Goal: Information Seeking & Learning: Learn about a topic

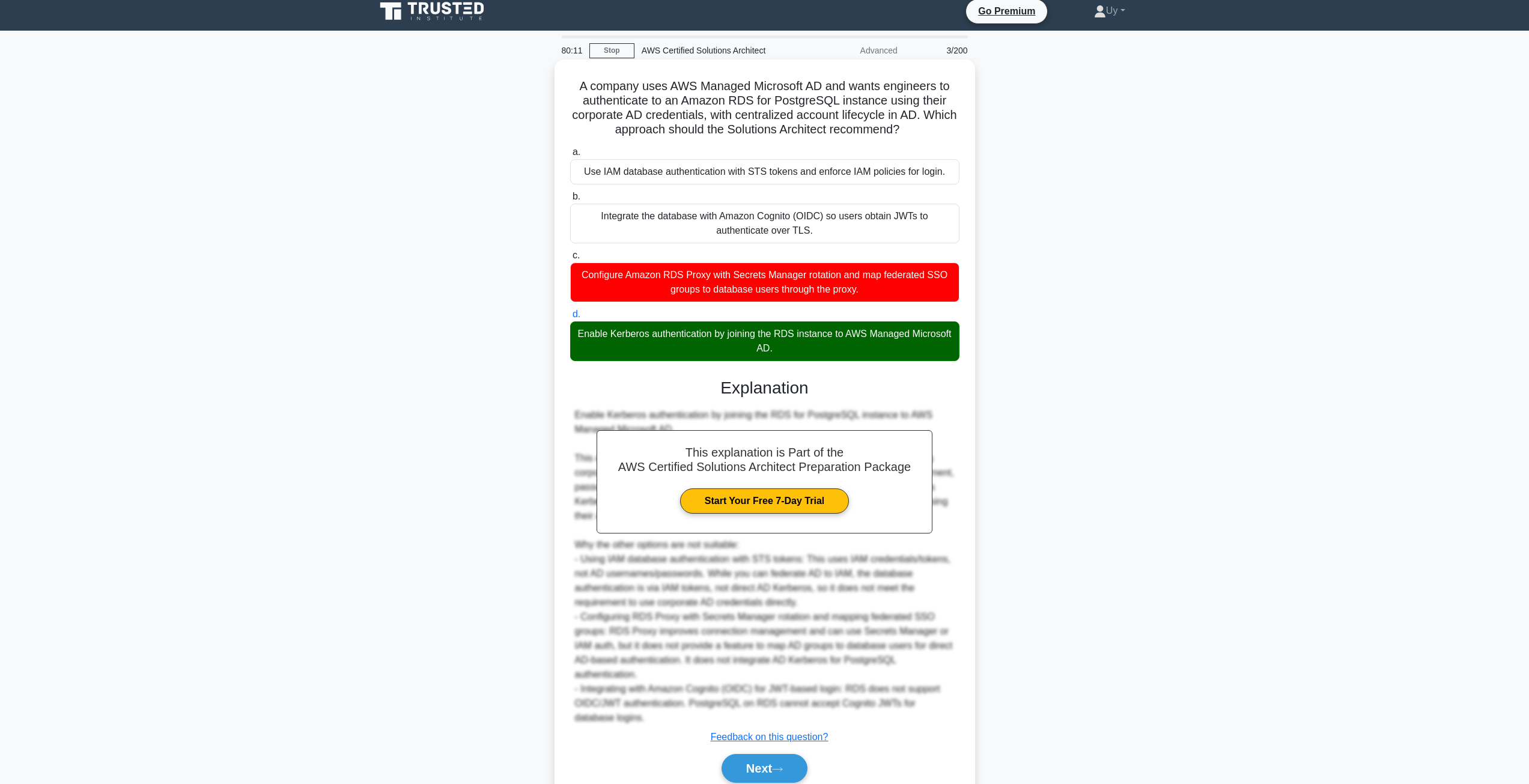
scroll to position [58, 0]
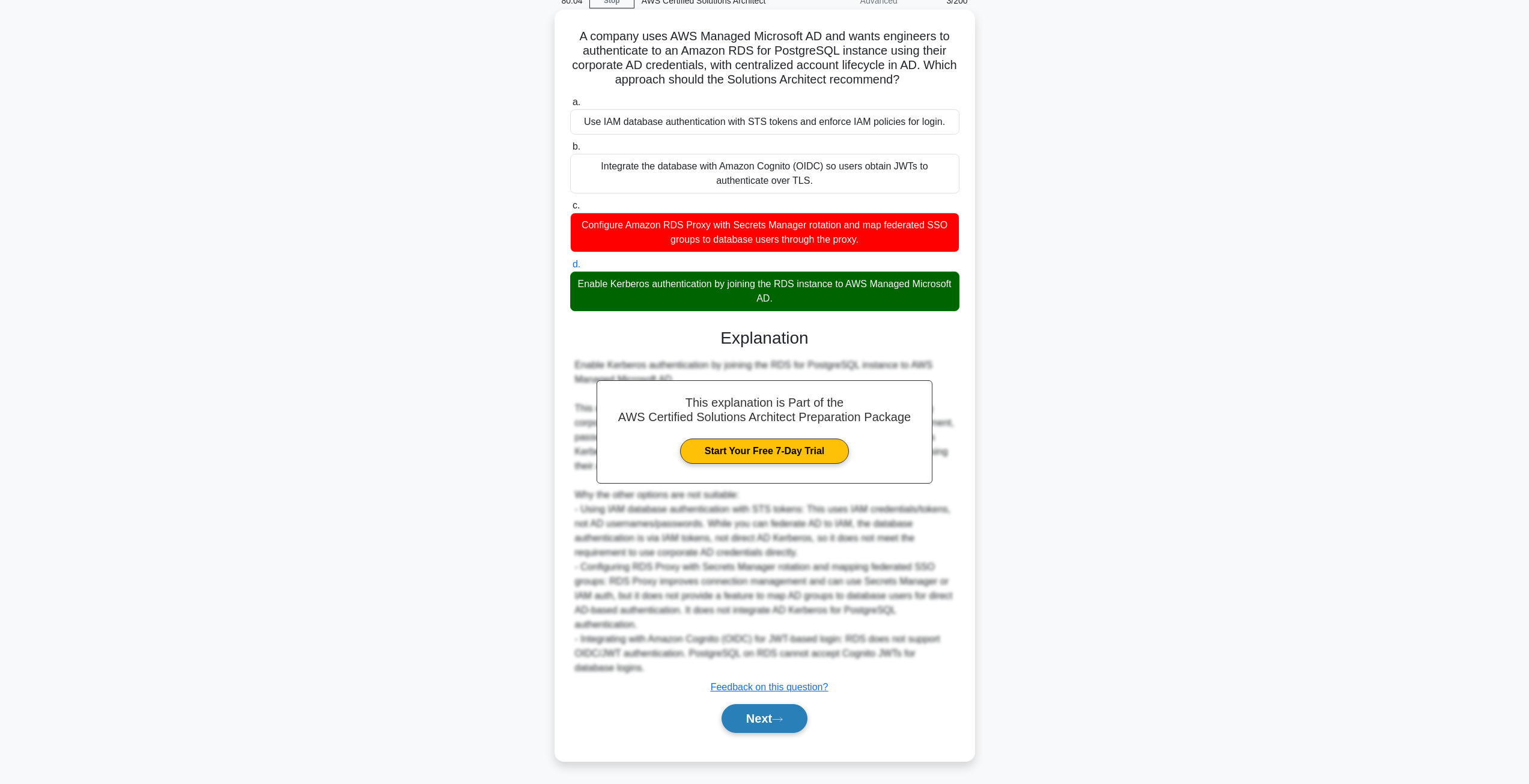
click at [753, 719] on button "Next" at bounding box center [764, 718] width 86 height 28
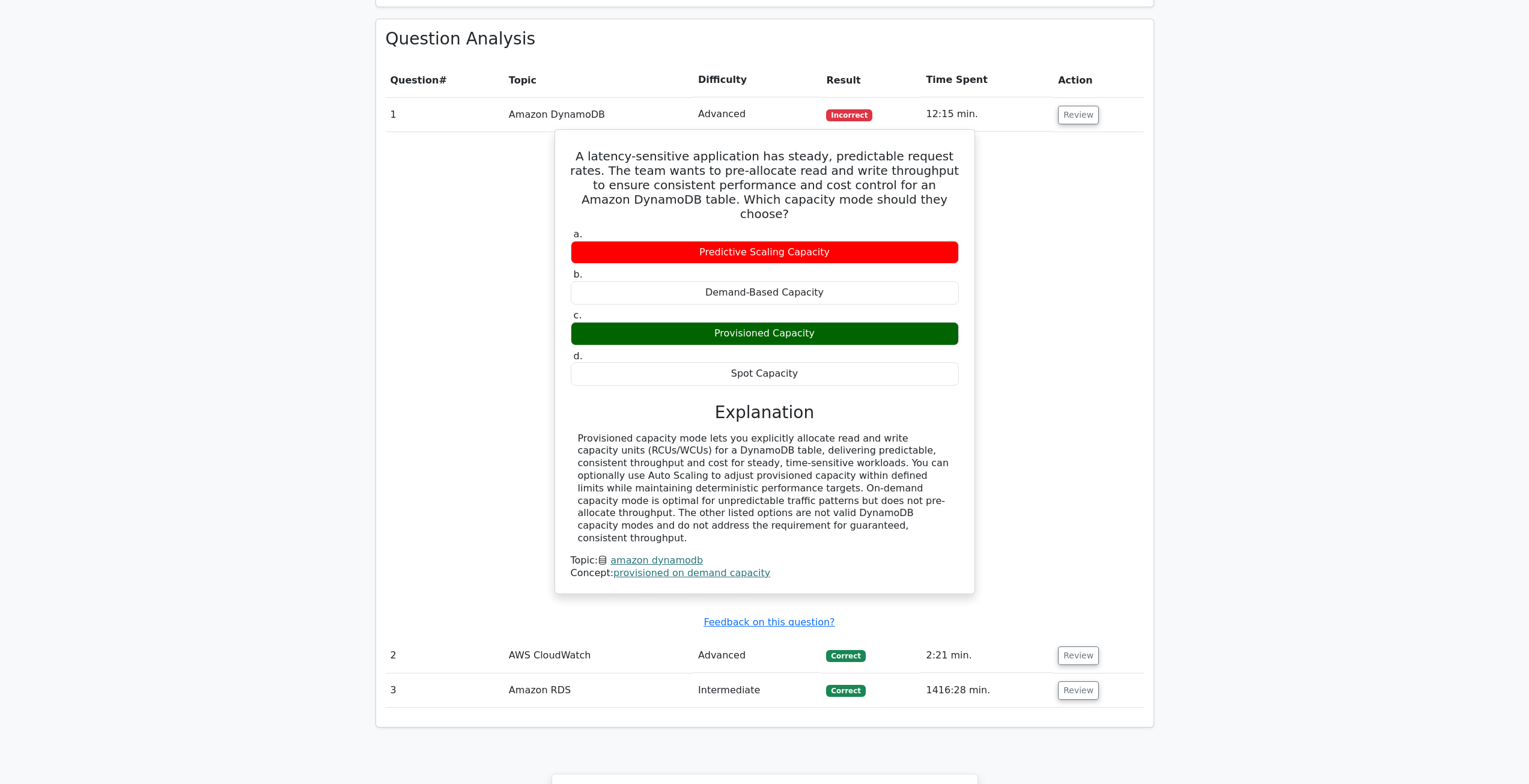
scroll to position [1141, 0]
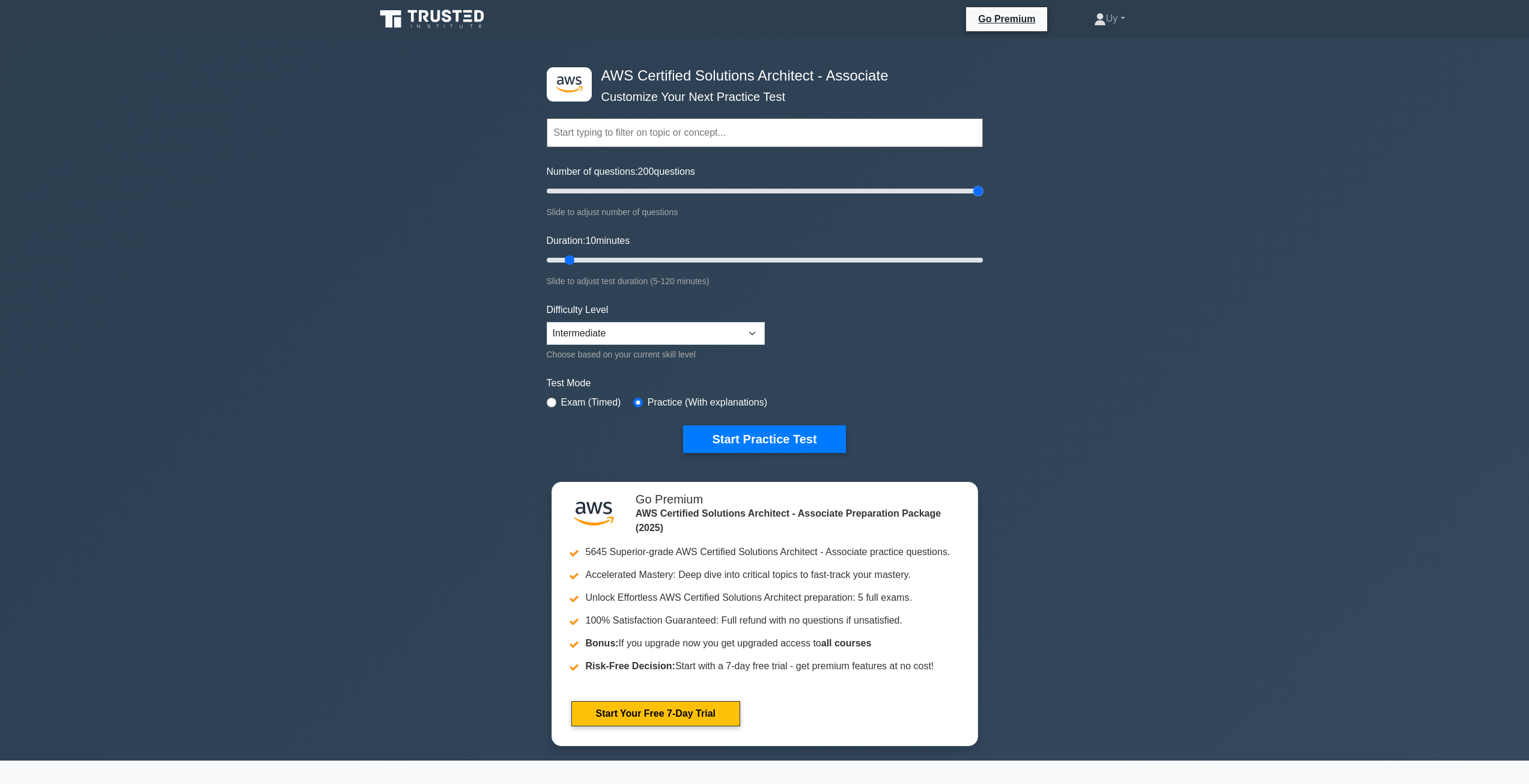
drag, startPoint x: 562, startPoint y: 189, endPoint x: 1031, endPoint y: 193, distance: 469.0
type input "200"
click at [983, 193] on input "Number of questions: 200 questions" at bounding box center [765, 191] width 436 height 14
drag, startPoint x: 572, startPoint y: 259, endPoint x: 1048, endPoint y: 266, distance: 476.1
type input "120"
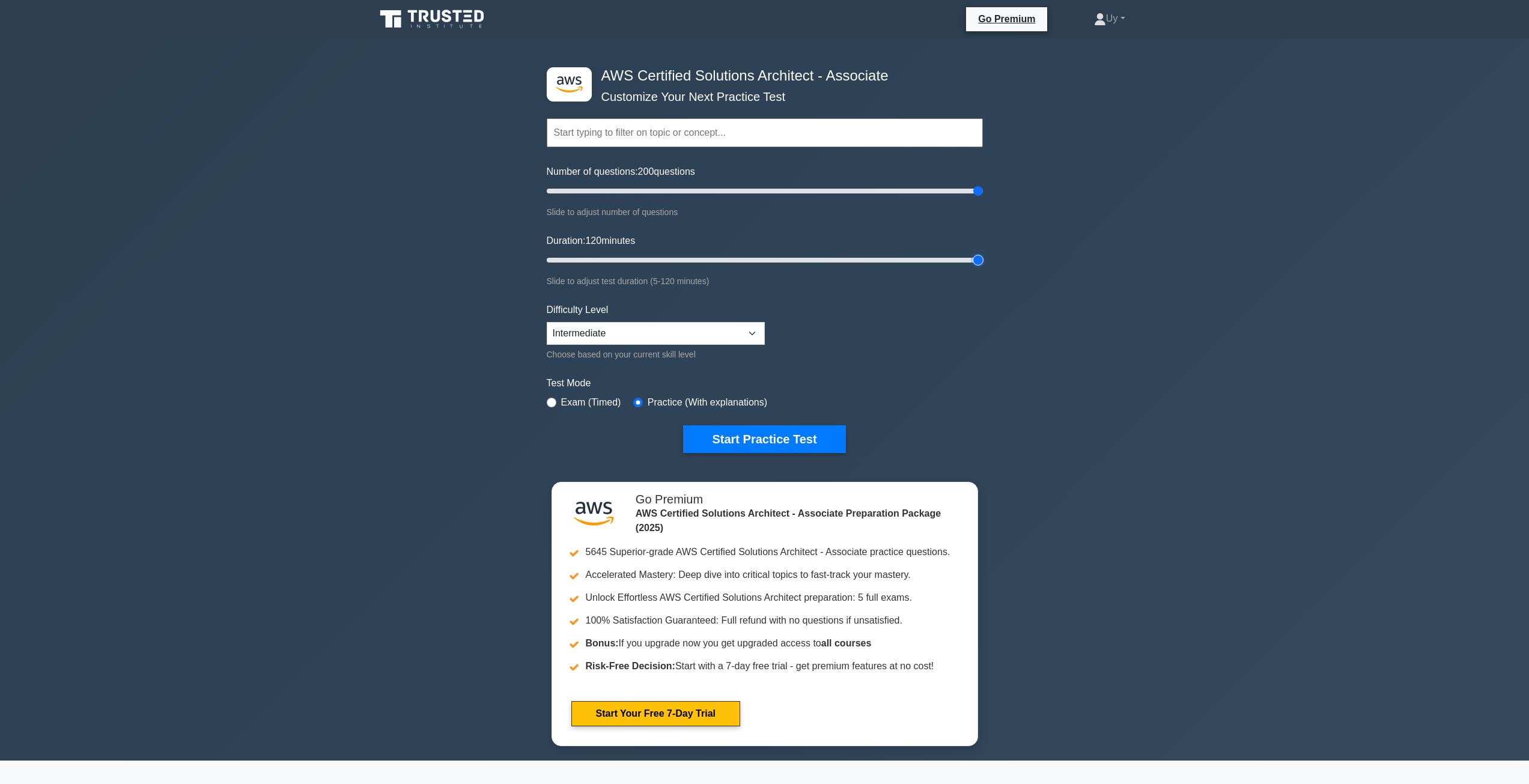
click at [983, 266] on input "Duration: 120 minutes" at bounding box center [765, 260] width 436 height 14
click at [776, 439] on button "Start Practice Test" at bounding box center [764, 439] width 162 height 28
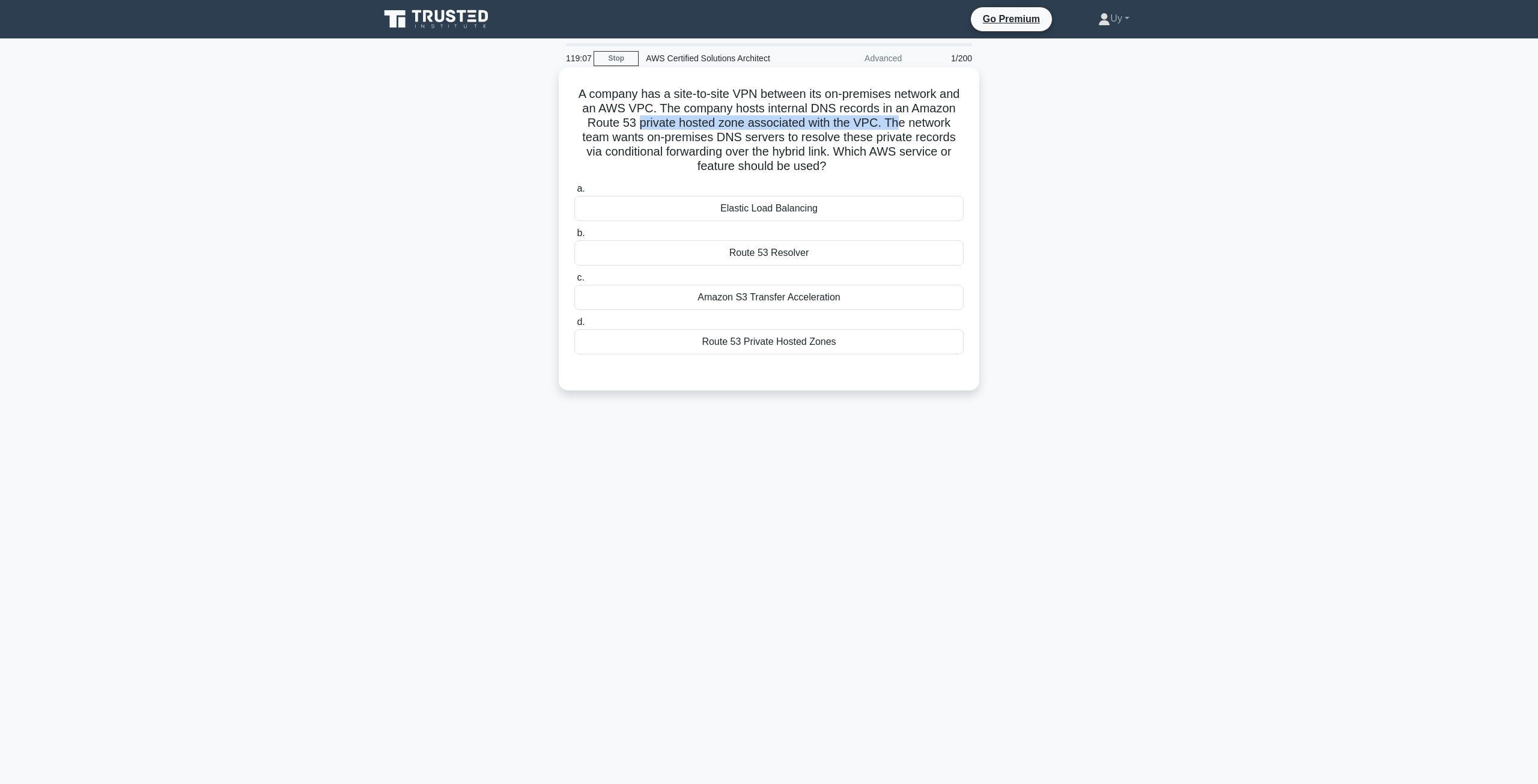
drag, startPoint x: 637, startPoint y: 122, endPoint x: 900, endPoint y: 128, distance: 263.1
click at [900, 128] on h5 "A company has a site-to-site VPN between its on-premises network and an AWS VPC…" at bounding box center [769, 130] width 392 height 88
click at [897, 125] on h5 "A company has a site-to-site VPN between its on-premises network and an AWS VPC…" at bounding box center [769, 130] width 392 height 88
drag, startPoint x: 897, startPoint y: 125, endPoint x: 704, endPoint y: 134, distance: 193.2
click at [704, 134] on h5 "A company has a site-to-site VPN between its on-premises network and an AWS VPC…" at bounding box center [769, 130] width 392 height 88
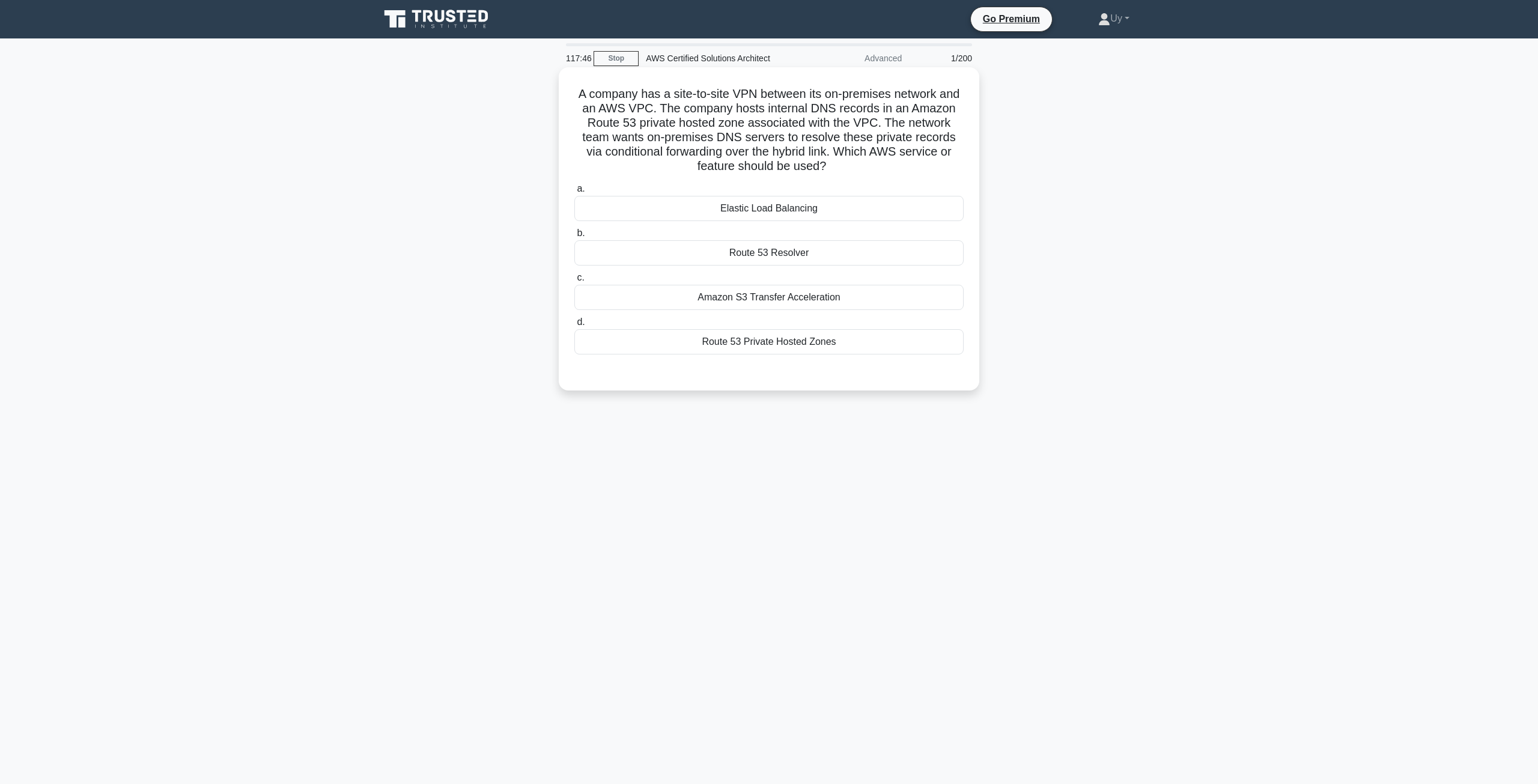
click at [810, 251] on div "Route 53 Resolver" at bounding box center [769, 253] width 390 height 25
click at [575, 237] on input "b. Route 53 Resolver" at bounding box center [575, 233] width 0 height 8
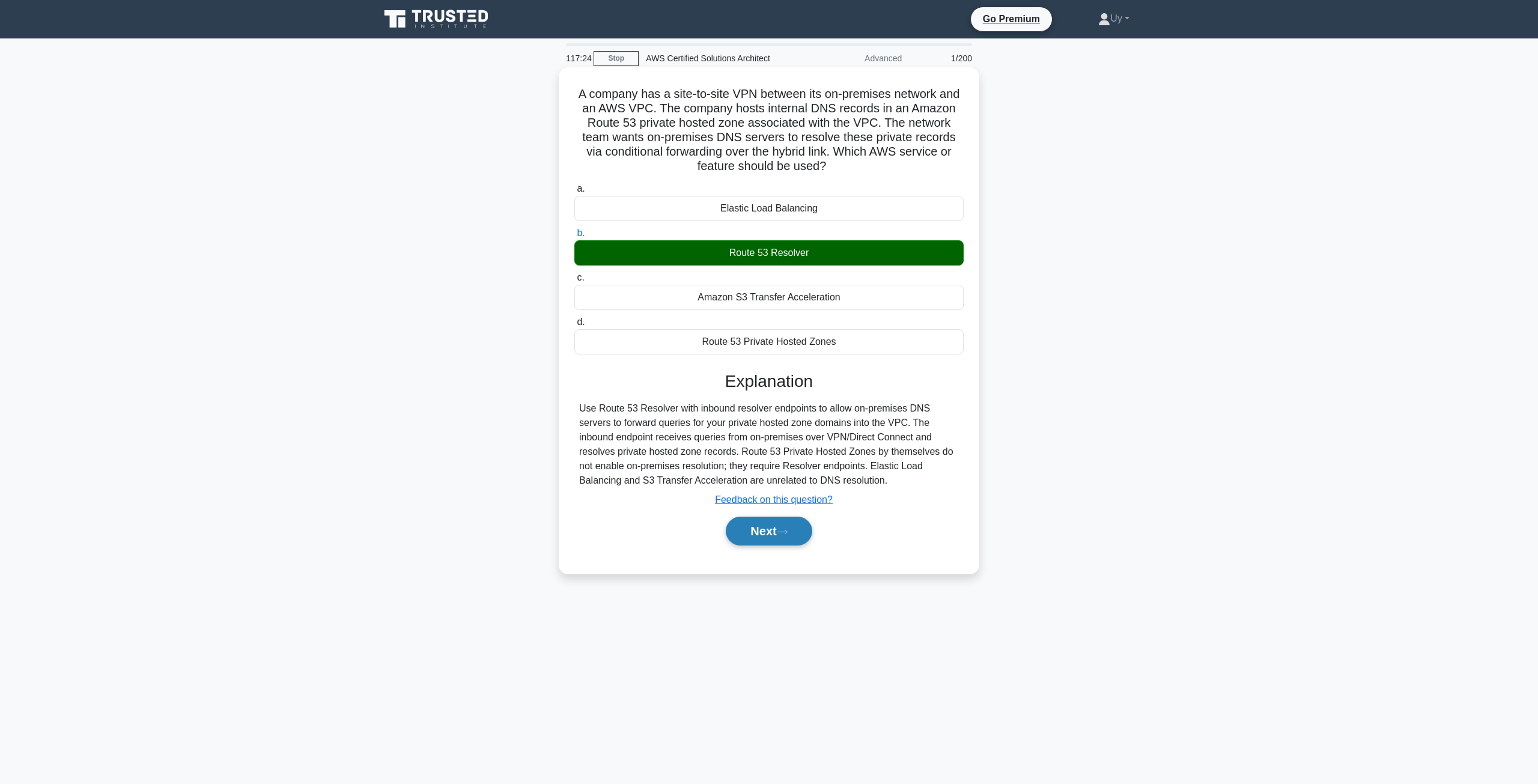
click at [761, 537] on button "Next" at bounding box center [768, 531] width 86 height 28
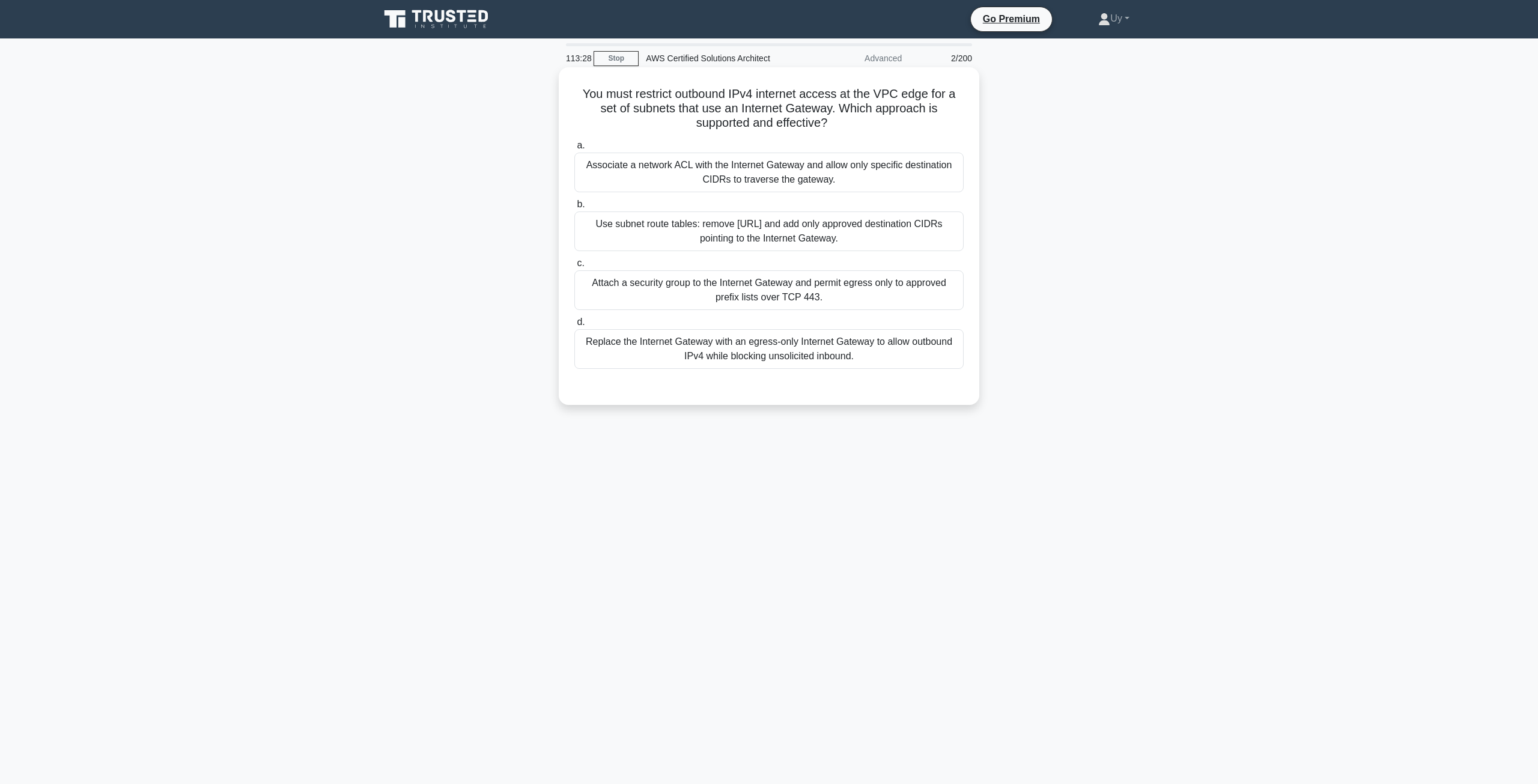
click at [770, 174] on div "Associate a network ACL with the Internet Gateway and allow only specific desti…" at bounding box center [769, 172] width 390 height 40
click at [575, 149] on input "a. Associate a network ACL with the Internet Gateway and allow only specific de…" at bounding box center [575, 145] width 0 height 8
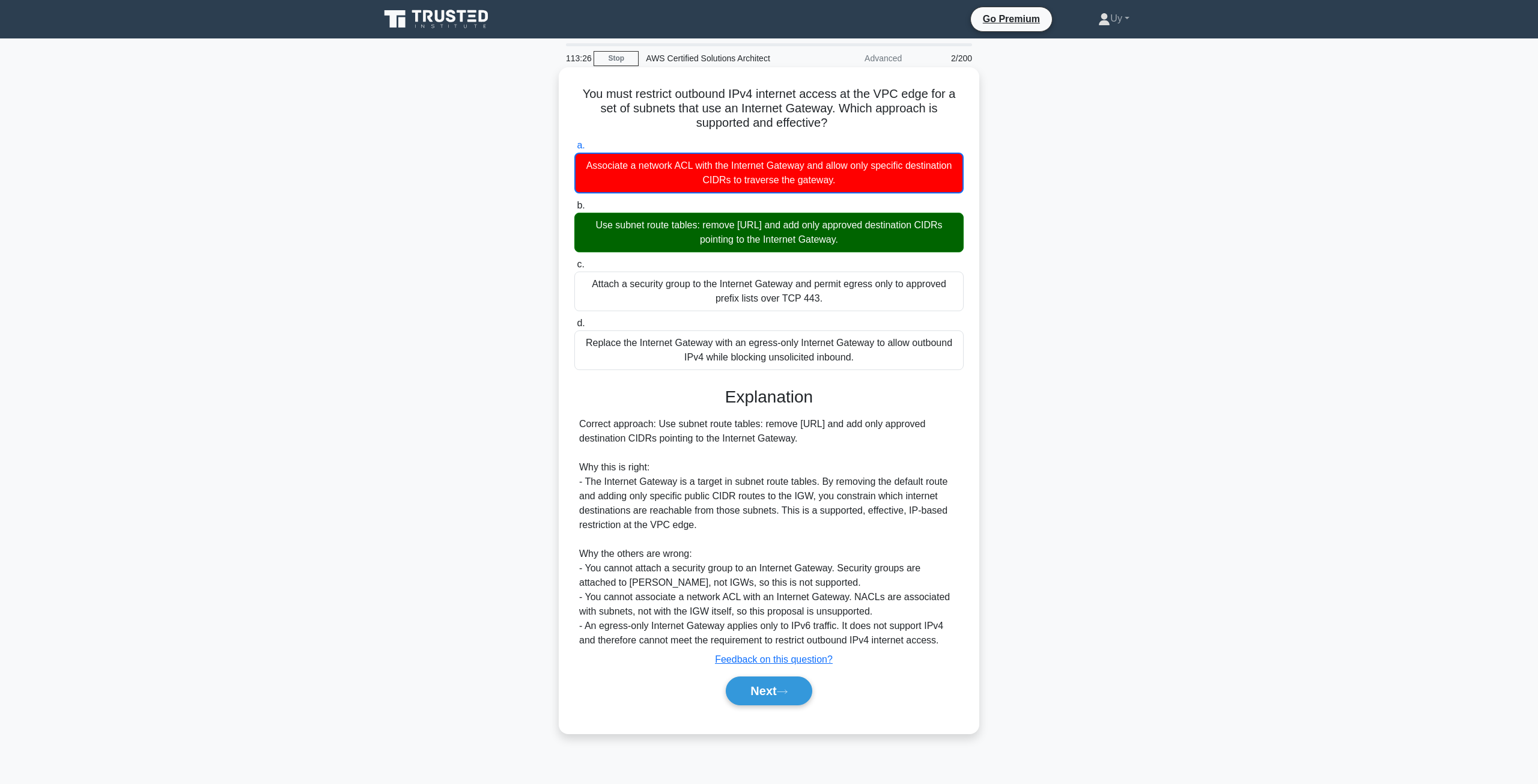
click at [763, 229] on div "Use subnet route tables: remove 0.0.0.0/0 and add only approved destination CID…" at bounding box center [769, 232] width 390 height 40
click at [575, 209] on input "b. Use subnet route tables: remove 0.0.0.0/0 and add only approved destination …" at bounding box center [575, 205] width 0 height 8
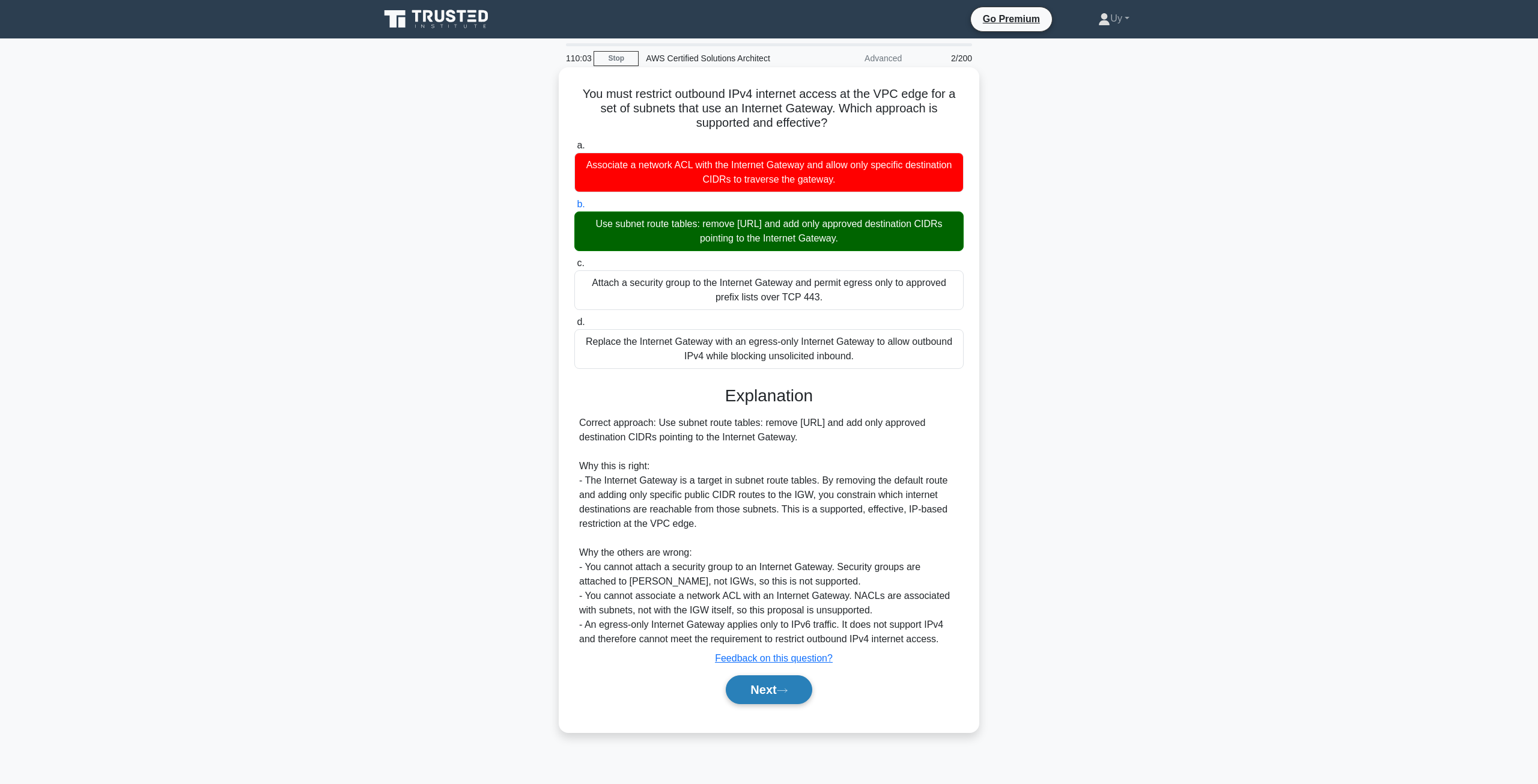
click at [744, 697] on button "Next" at bounding box center [768, 689] width 86 height 28
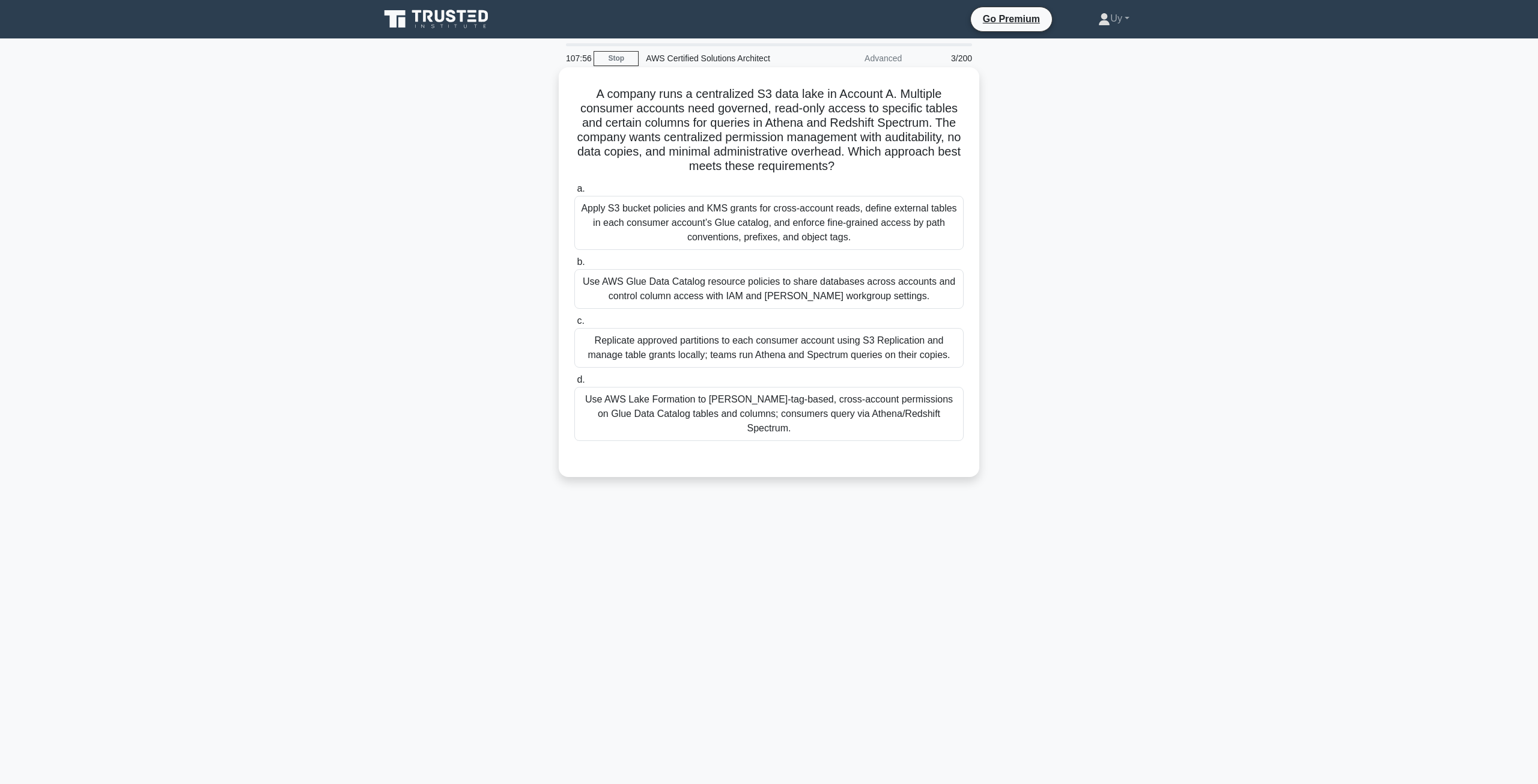
click at [788, 399] on div "Use AWS Lake Formation to grant LF-tag-based, cross-account permissions on Glue…" at bounding box center [769, 413] width 390 height 54
click at [575, 384] on input "d. Use AWS Lake Formation to grant LF-tag-based, cross-account permissions on G…" at bounding box center [575, 380] width 0 height 8
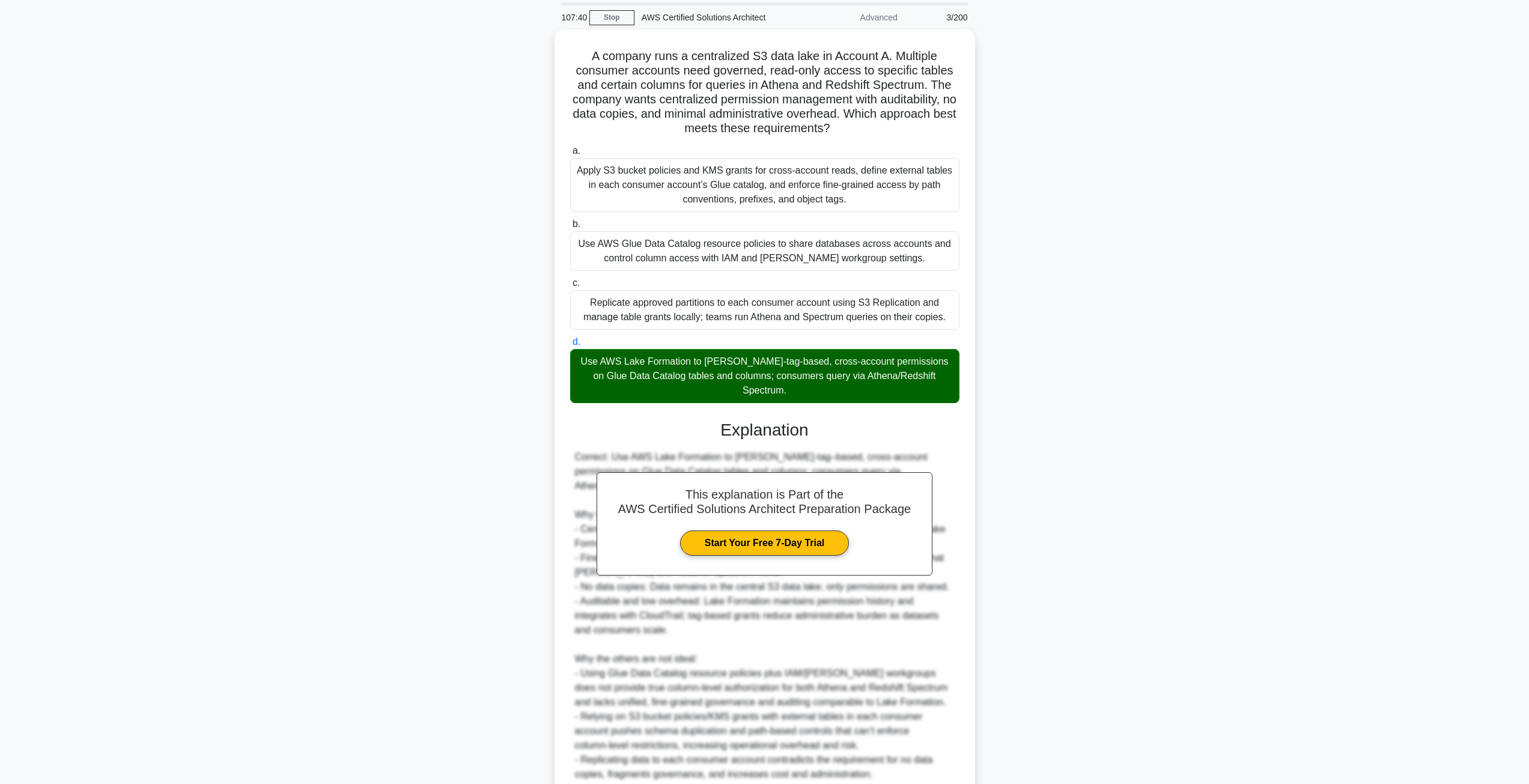
scroll to position [116, 0]
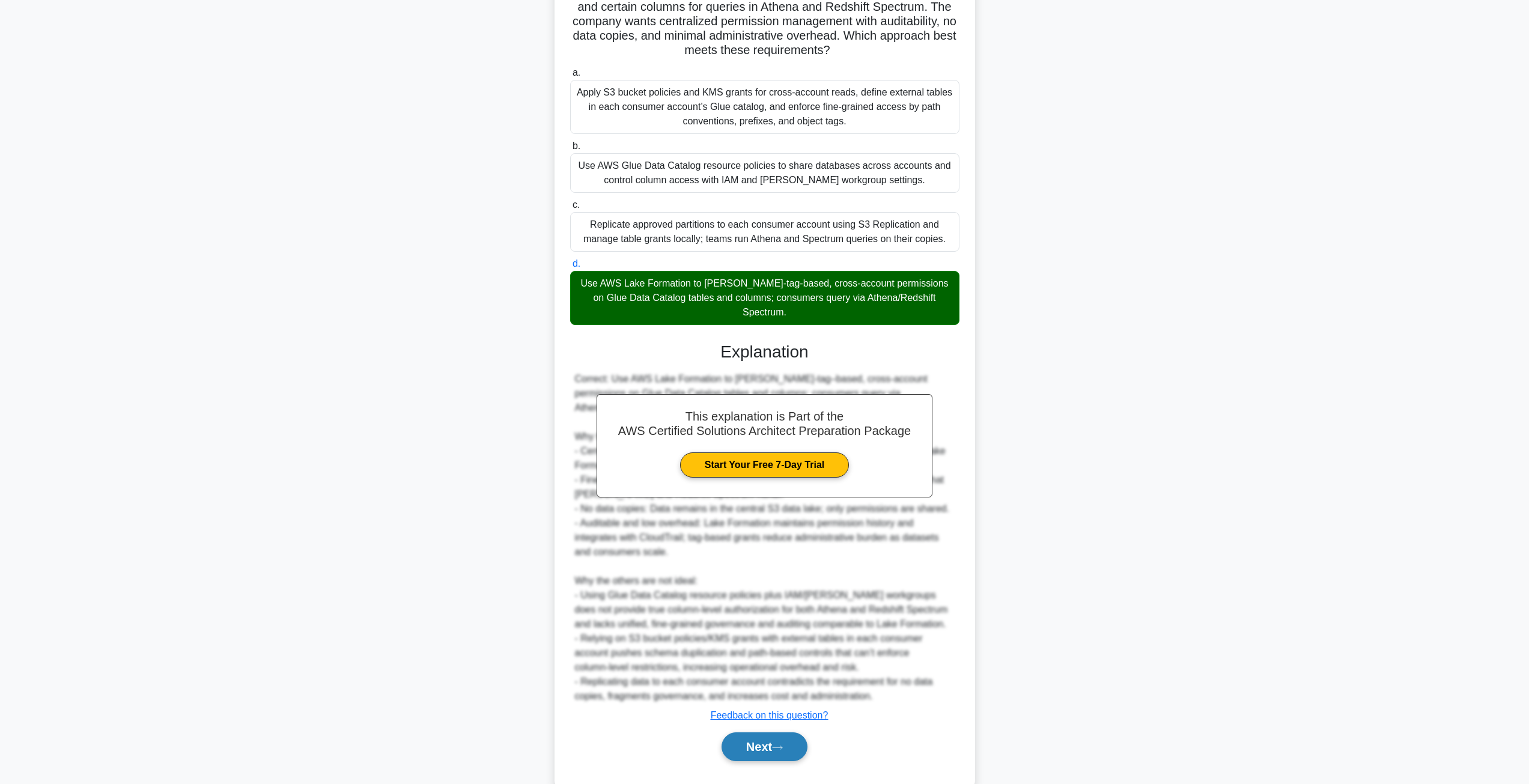
click at [740, 733] on button "Next" at bounding box center [764, 747] width 86 height 28
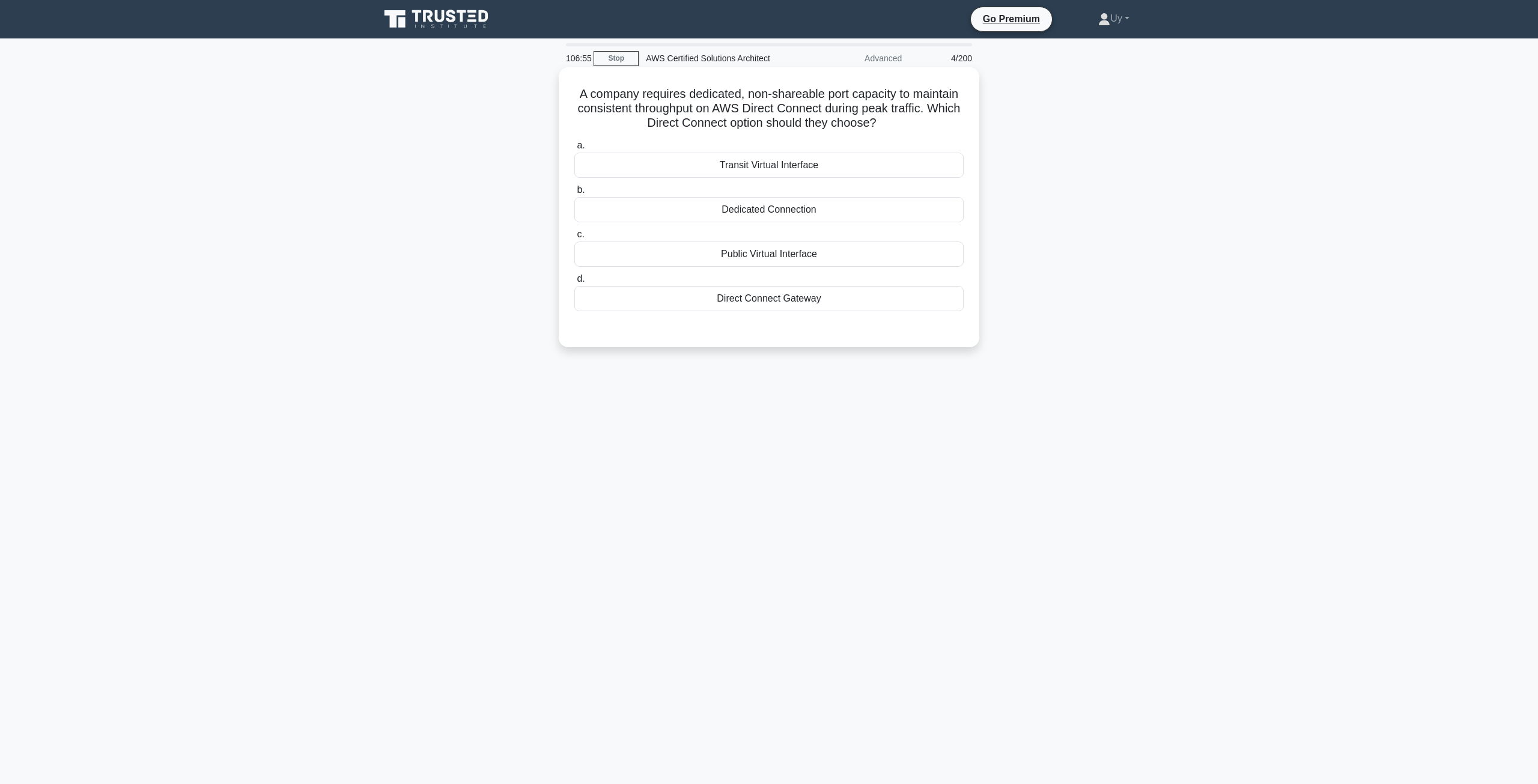
click at [796, 295] on div "Direct Connect Gateway" at bounding box center [769, 299] width 390 height 25
click at [575, 283] on input "d. Direct Connect Gateway" at bounding box center [575, 279] width 0 height 8
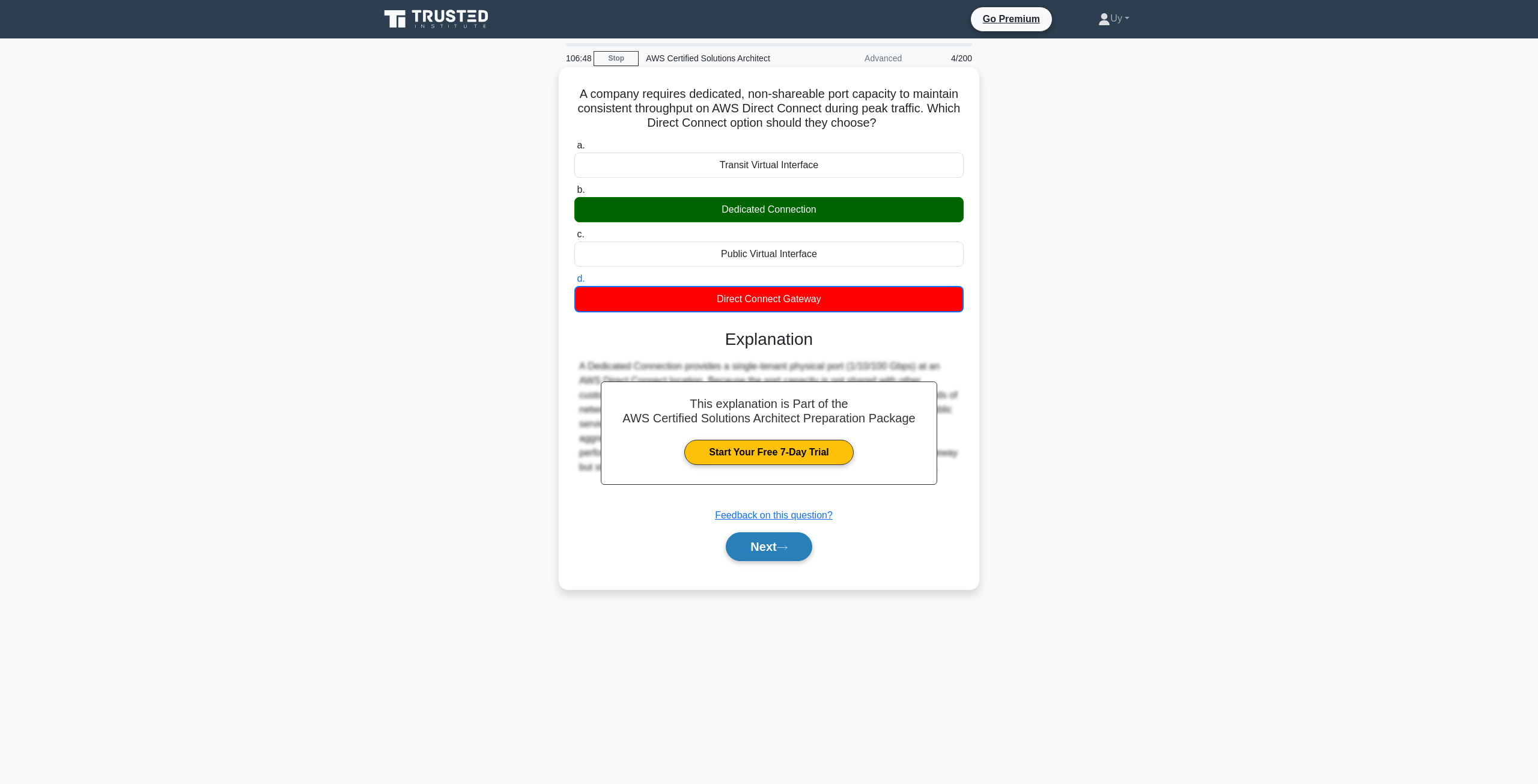
click at [745, 537] on button "Next" at bounding box center [768, 546] width 86 height 28
